Goal: Find specific page/section: Find specific page/section

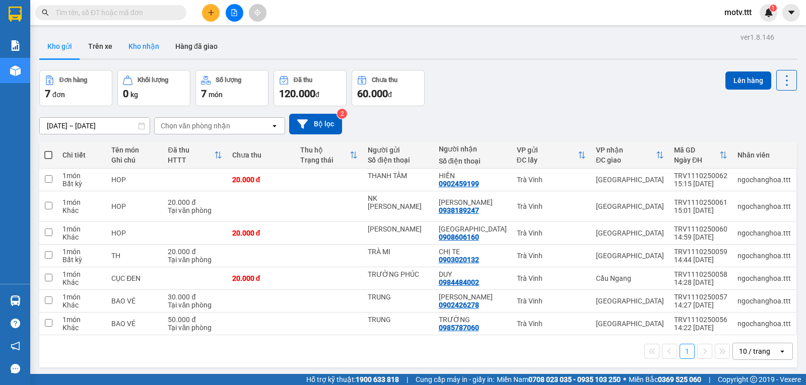
click at [140, 52] on button "Kho nhận" at bounding box center [143, 46] width 47 height 24
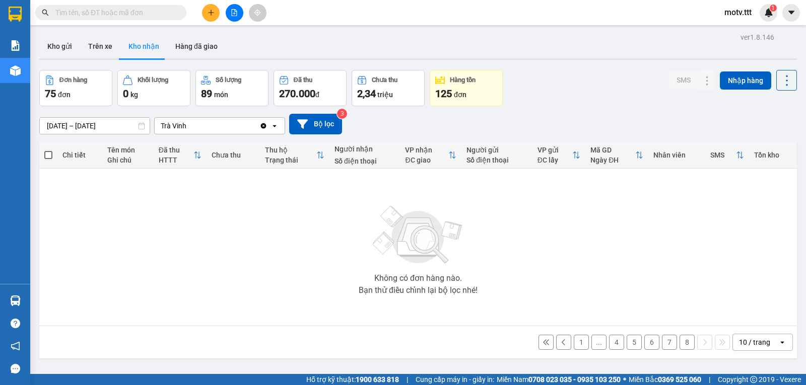
click at [682, 343] on button "8" at bounding box center [686, 342] width 15 height 15
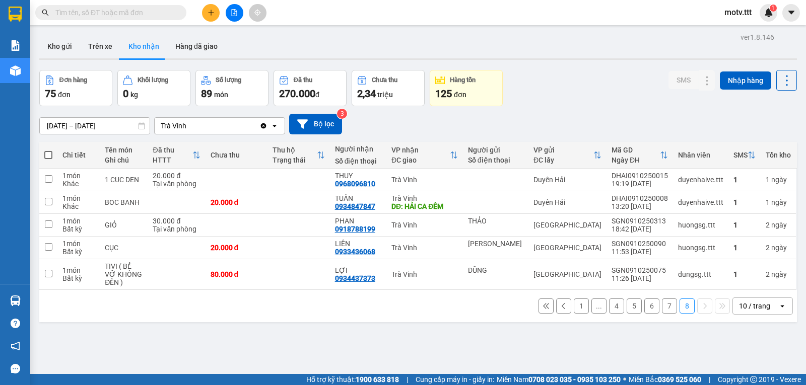
click at [662, 313] on button "7" at bounding box center [669, 306] width 15 height 15
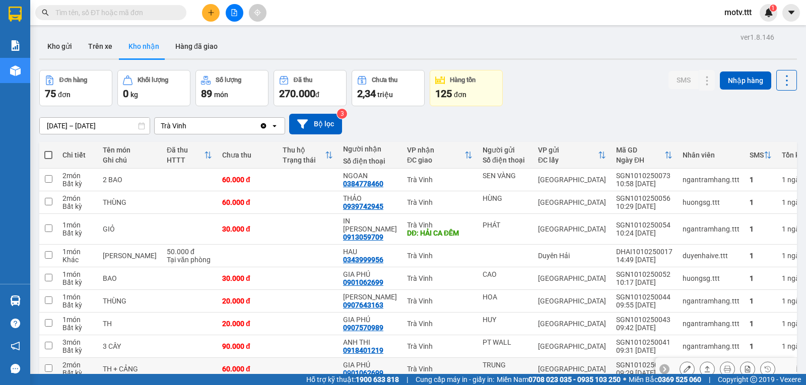
scroll to position [67, 0]
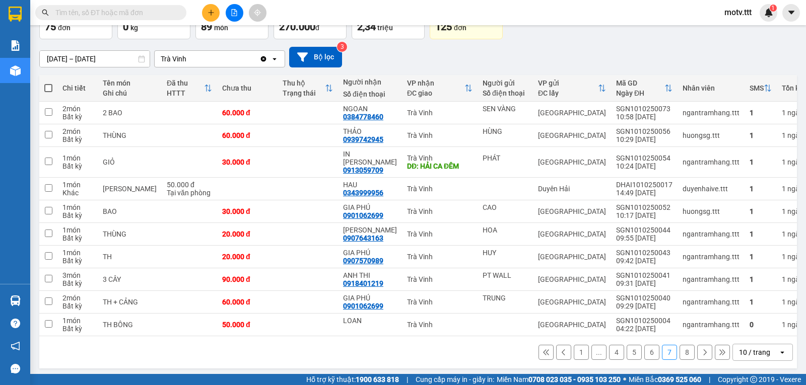
click at [648, 352] on button "6" at bounding box center [651, 352] width 15 height 15
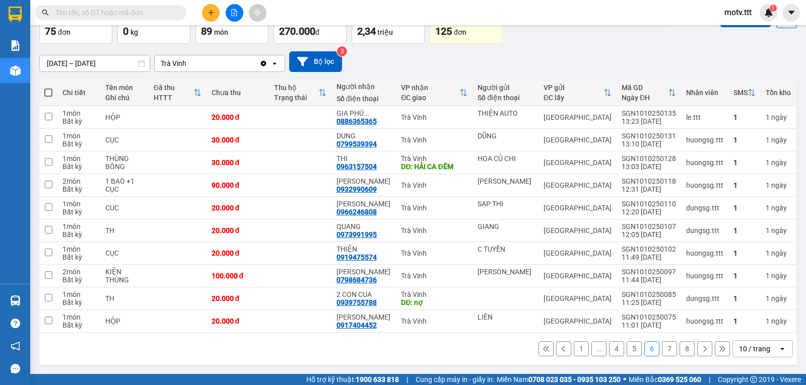
click at [682, 351] on button "8" at bounding box center [686, 348] width 15 height 15
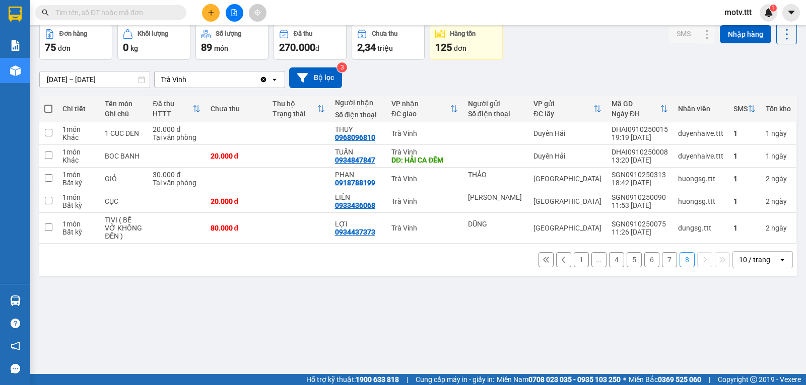
click at [133, 7] on span at bounding box center [110, 12] width 151 height 15
click at [145, 12] on input "text" at bounding box center [114, 12] width 119 height 11
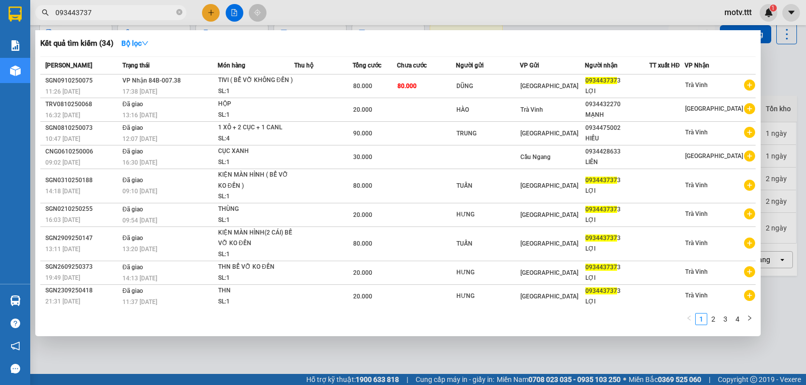
type input "0934437373"
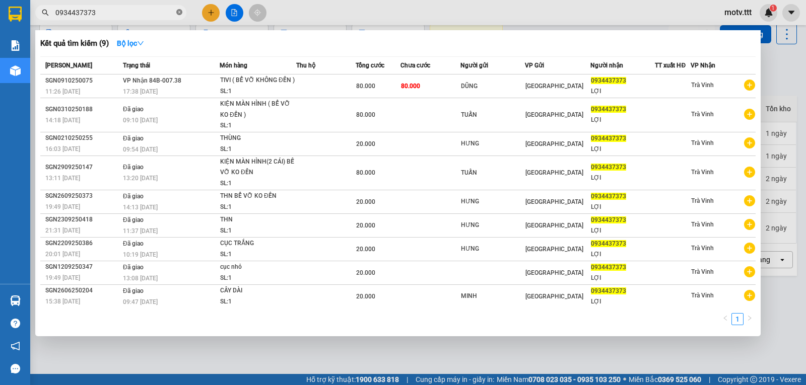
click at [179, 10] on icon "close-circle" at bounding box center [179, 12] width 6 height 6
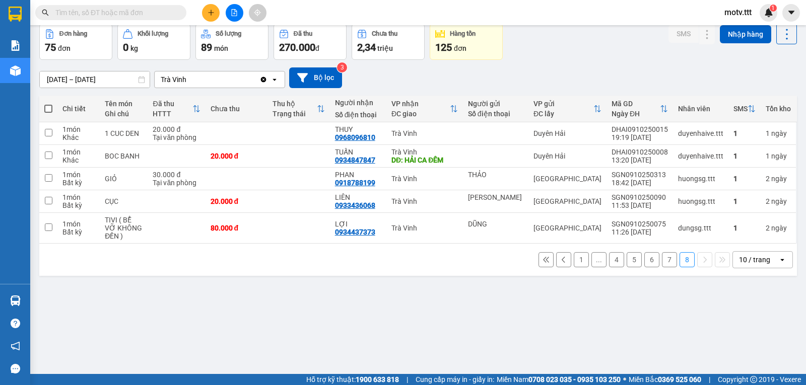
click at [666, 267] on button "7" at bounding box center [669, 259] width 15 height 15
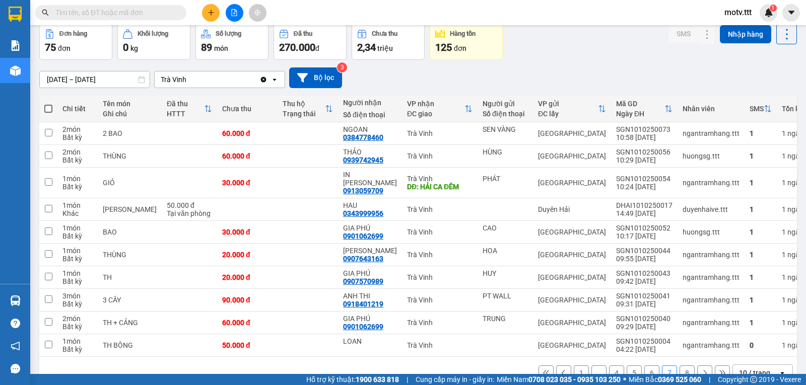
scroll to position [0, 0]
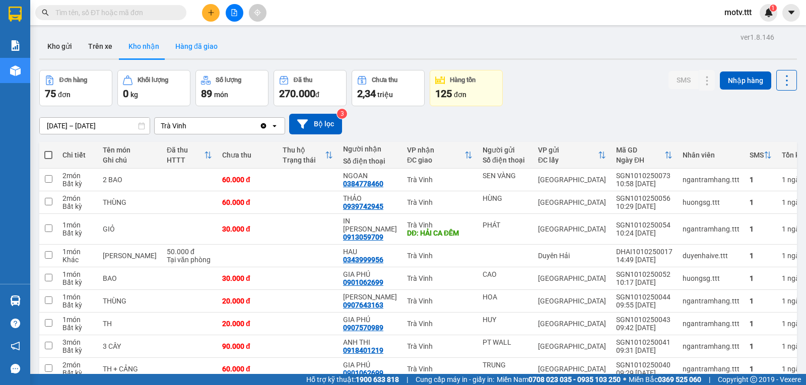
click at [192, 49] on button "Hàng đã giao" at bounding box center [196, 46] width 58 height 24
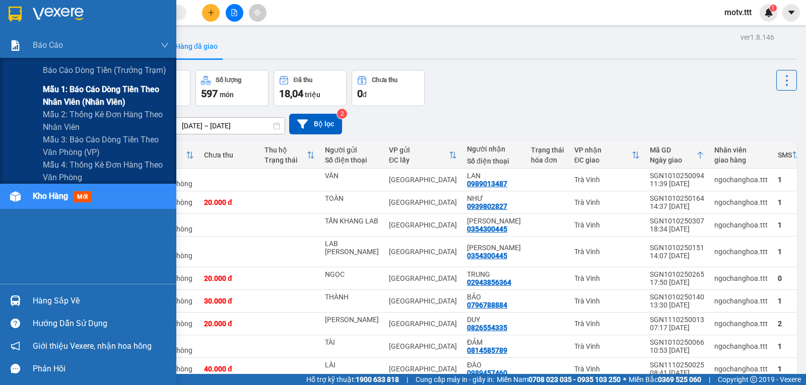
click at [129, 96] on span "Mẫu 1: Báo cáo dòng tiền theo nhân viên (nhân viên)" at bounding box center [106, 95] width 126 height 25
